Goal: Navigation & Orientation: Find specific page/section

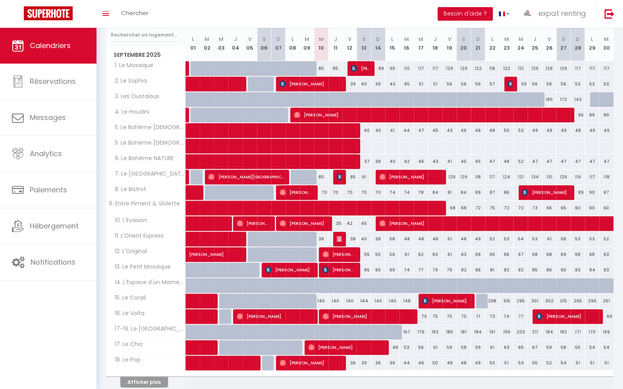
scroll to position [135, 0]
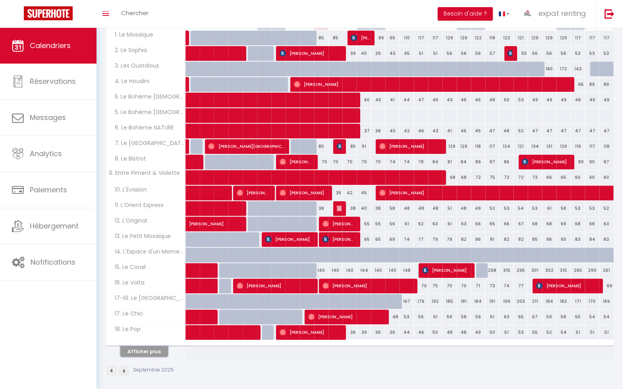
click at [146, 348] on button "Afficher plus" at bounding box center [144, 351] width 48 height 11
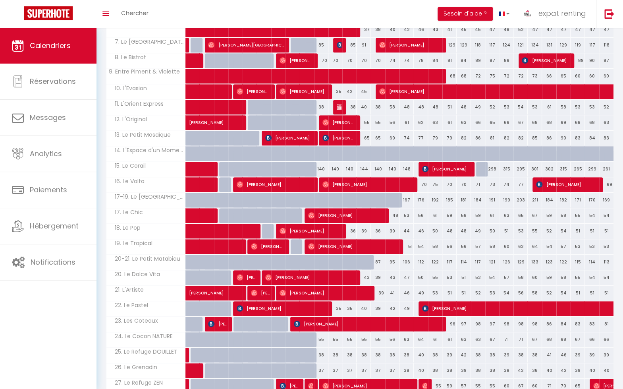
scroll to position [117, 0]
